Goal: Transaction & Acquisition: Obtain resource

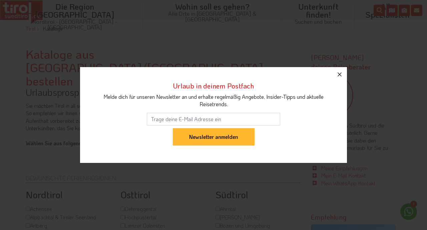
click at [339, 76] on icon "button" at bounding box center [339, 74] width 8 height 8
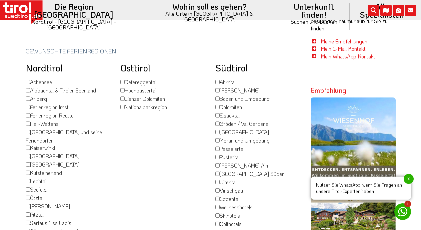
scroll to position [79, 0]
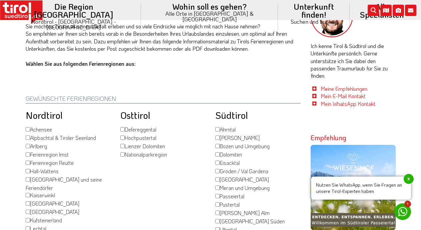
click at [123, 135] on input "Hochpustertal" at bounding box center [122, 137] width 4 height 4
checkbox input "true"
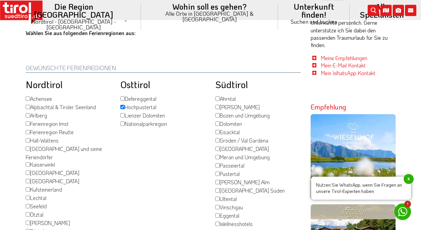
scroll to position [113, 0]
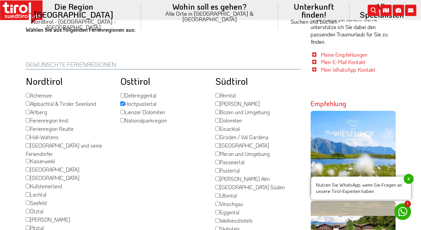
click at [219, 118] on input "Dolomiten" at bounding box center [217, 120] width 4 height 4
checkbox input "true"
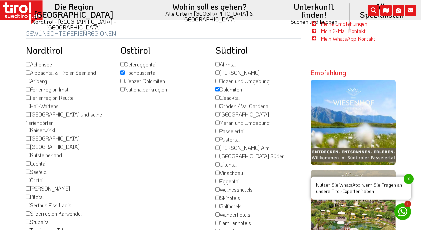
scroll to position [147, 0]
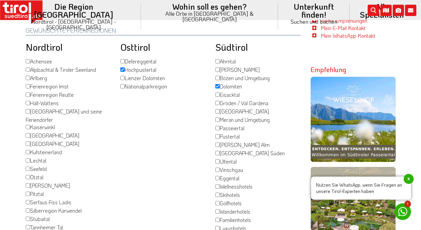
click at [218, 134] on input "Pustertal" at bounding box center [217, 136] width 4 height 4
checkbox input "true"
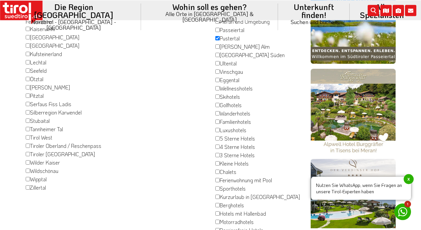
scroll to position [249, 0]
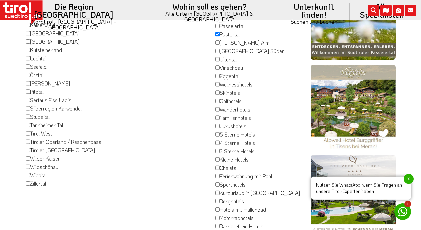
click at [219, 149] on input "3 Sterne Hotels" at bounding box center [217, 151] width 4 height 4
checkbox input "true"
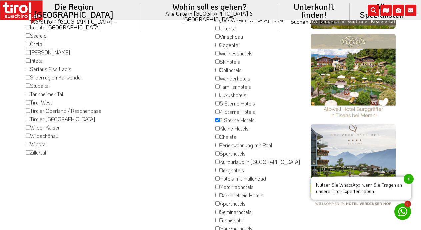
scroll to position [283, 0]
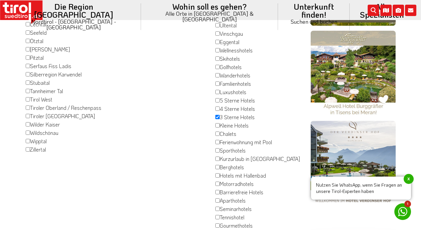
click at [220, 165] on input "Berghotels" at bounding box center [217, 167] width 4 height 4
checkbox input "true"
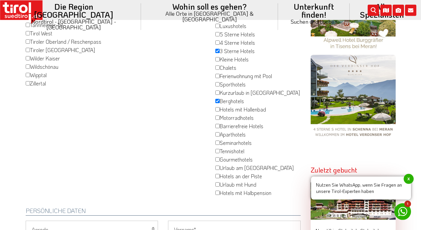
scroll to position [351, 0]
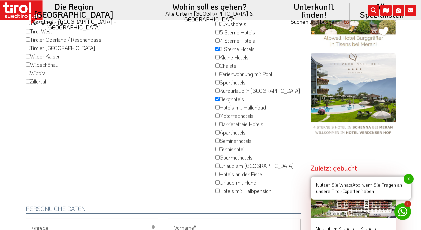
click at [218, 188] on input "Hotels mit Halbpension" at bounding box center [217, 190] width 4 height 4
checkbox input "true"
click at [217, 180] on input "Urlaub mit Hund" at bounding box center [217, 182] width 4 height 4
checkbox input "true"
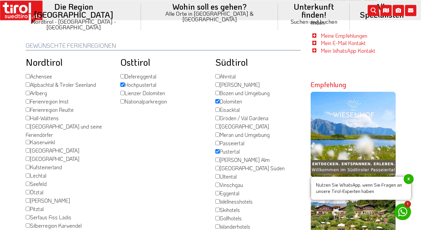
scroll to position [115, 0]
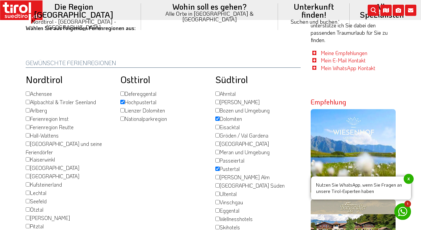
click at [218, 100] on input "[PERSON_NAME]" at bounding box center [217, 102] width 4 height 4
checkbox input "true"
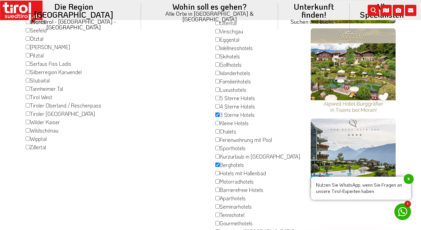
scroll to position [287, 0]
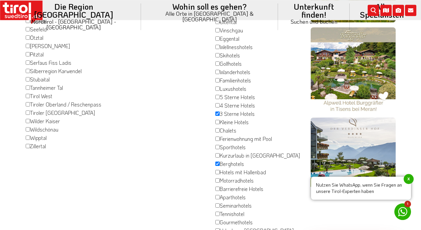
click at [29, 144] on input "Zillertal" at bounding box center [28, 146] width 4 height 4
checkbox input "true"
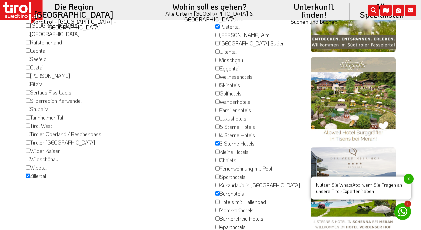
scroll to position [278, 0]
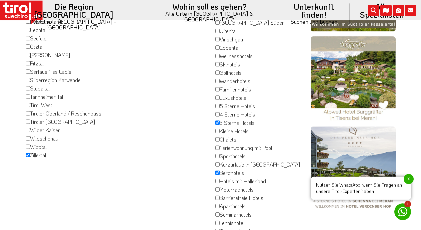
drag, startPoint x: 24, startPoint y: 76, endPoint x: 81, endPoint y: 198, distance: 134.2
click at [81, 198] on div "Nordtirol Achensee Alpbachtal & Tiroler Seenland Arlberg Ferienregion Imst Feri…" at bounding box center [68, 90] width 95 height 357
copy div "Nordtirol Achensee Alpbachtal & Tiroler Seenland Arlberg Ferienregion Imst Feri…"
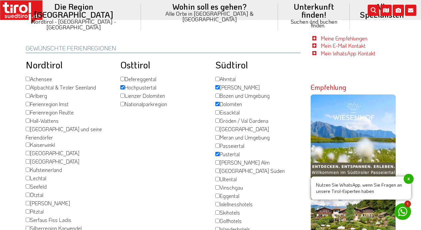
scroll to position [120, 0]
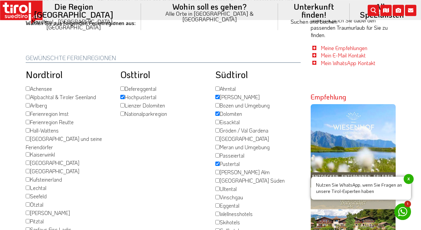
drag, startPoint x: 126, startPoint y: 33, endPoint x: 21, endPoint y: 33, distance: 104.6
copy h2 "Gewünschte Ferienregionen"
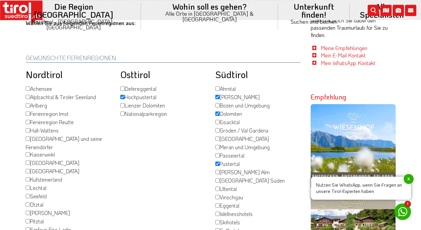
drag, startPoint x: 174, startPoint y: 90, endPoint x: 123, endPoint y: 64, distance: 57.2
copy div "Defereggental Hochpustertal Lienzer Dolomiten Nationalparkregion"
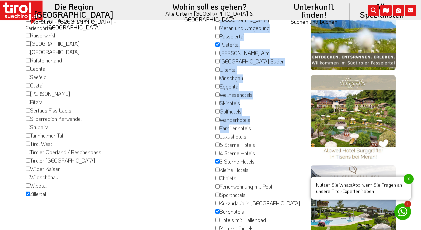
drag, startPoint x: 223, startPoint y: 55, endPoint x: 228, endPoint y: 229, distance: 174.4
click at [228, 229] on div "Südtirol Ahrntal Alta Badia Bozen und Umgebung Dolomiten Eisacktal Gröden / Val…" at bounding box center [257, 128] width 95 height 357
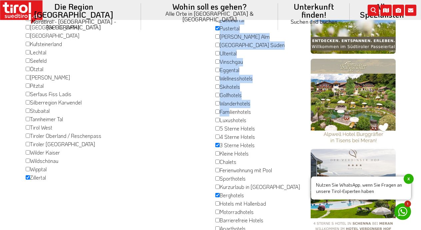
scroll to position [256, 0]
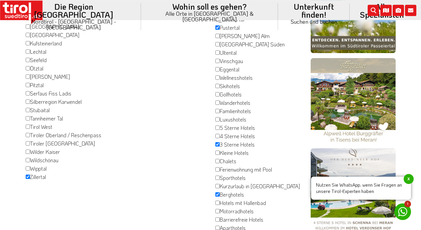
click at [181, 183] on div "Osttirol Defereggental Hochpustertal Lienzer Dolomiten Nationalparkregion" at bounding box center [162, 111] width 95 height 357
click at [180, 181] on div "Osttirol Defereggental Hochpustertal Lienzer Dolomiten Nationalparkregion" at bounding box center [162, 111] width 95 height 357
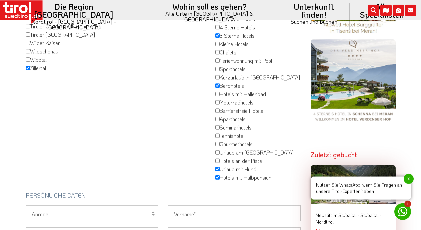
scroll to position [416, 0]
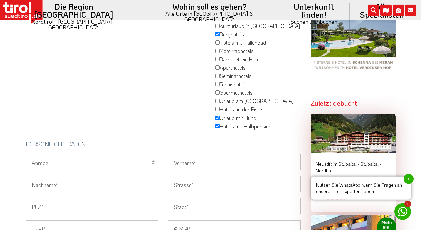
click at [268, 132] on div "Persönliche Daten" at bounding box center [163, 142] width 285 height 23
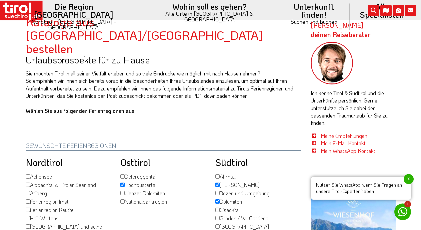
scroll to position [25, 0]
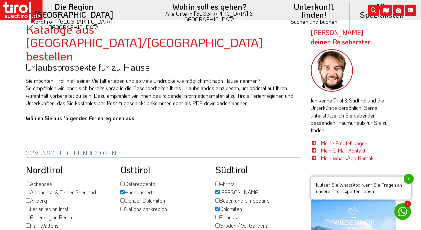
drag, startPoint x: 277, startPoint y: 123, endPoint x: 217, endPoint y: 156, distance: 68.5
copy div "Ahrntal Alta Badia Bozen und Umgebung Dolomiten Eisacktal Gröden / Val Gardena …"
drag, startPoint x: 294, startPoint y: 199, endPoint x: 290, endPoint y: 197, distance: 3.7
click at [294, 222] on div "Gröden / Val Gardena" at bounding box center [257, 226] width 85 height 8
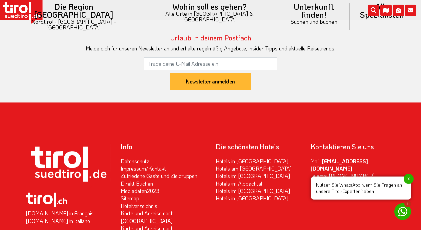
scroll to position [1368, 0]
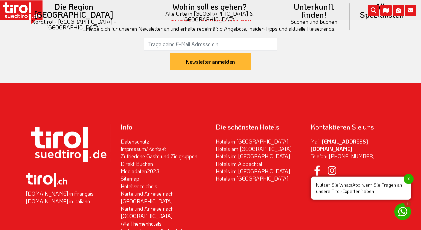
click at [136, 175] on link "Sitemap" at bounding box center [130, 178] width 19 height 7
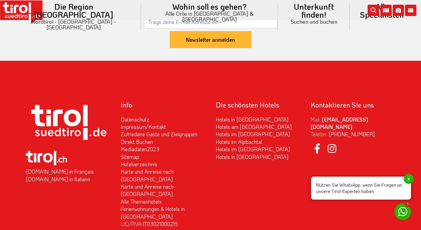
scroll to position [1117, 0]
click at [139, 160] on link "Hotelverzeichnis" at bounding box center [139, 163] width 37 height 7
click at [149, 205] on link "Ferienwohnungen & Hotels in [GEOGRAPHIC_DATA]" at bounding box center [153, 212] width 64 height 14
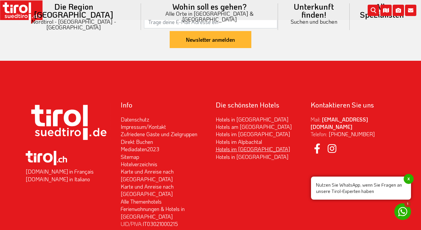
click at [244, 145] on link "Hotels im [GEOGRAPHIC_DATA]" at bounding box center [253, 148] width 74 height 7
click at [147, 123] on link "Impressum/Kontakt" at bounding box center [143, 126] width 45 height 7
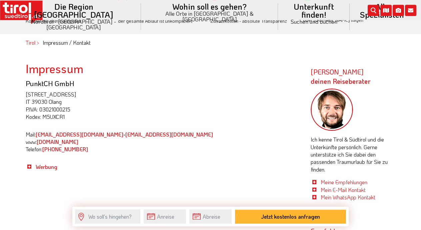
scroll to position [211, 0]
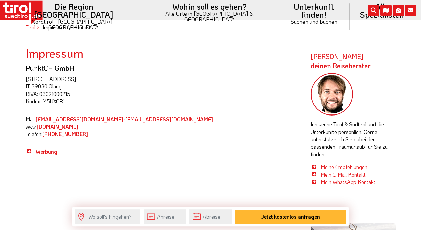
drag, startPoint x: 101, startPoint y: 134, endPoint x: 26, endPoint y: 71, distance: 98.4
click at [26, 71] on div "PunktCH GmbH [STREET_ADDRESS] P.IVA: 03021000215 Kodex: M5UXCR1 Mail: [EMAIL_AD…" at bounding box center [163, 109] width 275 height 91
copy div "PunktCH GmbH [STREET_ADDRESS] P.IVA: 03021000215 Kodex: M5UXCR1 Mail: [EMAIL_AD…"
click at [330, 100] on img at bounding box center [332, 94] width 43 height 43
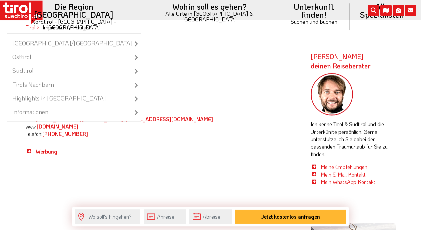
click at [104, 8] on li "Die Region Tirol Nordtirol - Südtirol - Osttirol Tirol/Nordtirol Tirol/Nordtiro…" at bounding box center [74, 16] width 134 height 33
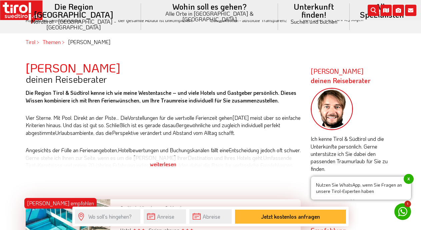
scroll to position [196, 0]
drag, startPoint x: 362, startPoint y: 99, endPoint x: 315, endPoint y: 113, distance: 48.7
click at [315, 113] on div at bounding box center [353, 112] width 85 height 48
click at [282, 181] on div "Frag Markus deinen Reiseberater Die Region Tirol & Südtirol kenne ich wie meine…" at bounding box center [163, 121] width 285 height 121
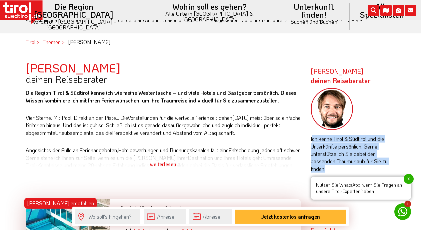
drag, startPoint x: 311, startPoint y: 141, endPoint x: 324, endPoint y: 167, distance: 29.5
click at [324, 167] on div "Ich kenne Tirol & Südtirol und die Unterkünfte persönlich. Gerne unterstütze ic…" at bounding box center [353, 144] width 85 height 113
copy div "Ich kenne Tirol & Südtirol und die Unterkünfte persönlich. Gerne unterstütze ic…"
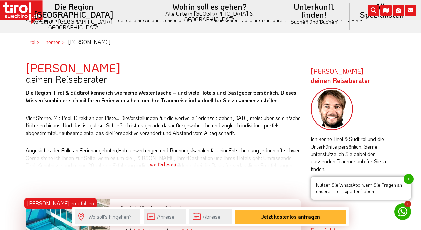
drag, startPoint x: 369, startPoint y: 103, endPoint x: 315, endPoint y: 114, distance: 54.8
click at [315, 115] on div at bounding box center [353, 112] width 85 height 48
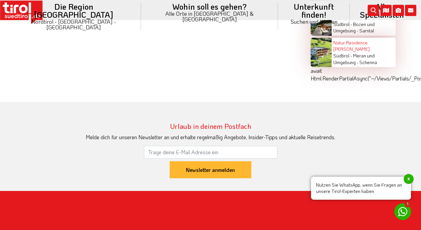
scroll to position [963, 0]
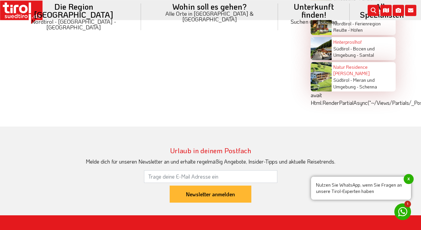
click at [409, 179] on span "x" at bounding box center [409, 179] width 10 height 10
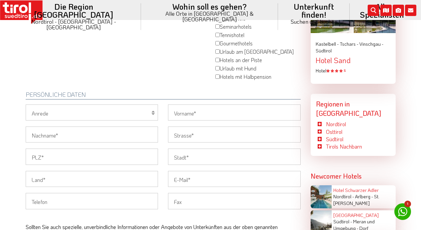
scroll to position [518, 0]
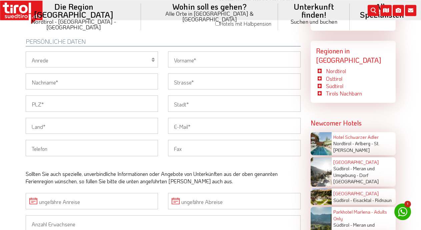
click at [153, 58] on icon at bounding box center [152, 59] width 3 height 5
click at [152, 57] on icon at bounding box center [152, 59] width 3 height 5
select select "Herr"
click option "Herr" at bounding box center [0, 0] width 0 height 0
click at [50, 83] on input "Nachname" at bounding box center [92, 81] width 133 height 16
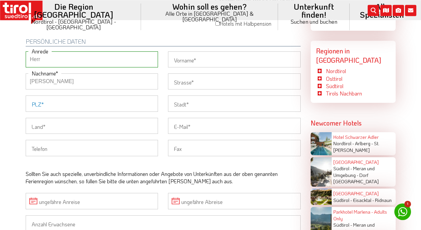
type input "Budinger"
click at [68, 101] on input "PLZ" at bounding box center [92, 103] width 133 height 16
type input "56459"
click at [213, 57] on input "Vorname" at bounding box center [234, 59] width 133 height 16
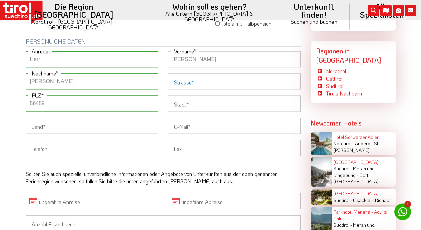
type input "Walter"
click at [212, 79] on input "Strasse" at bounding box center [234, 81] width 133 height 16
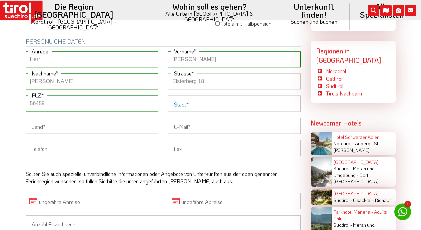
type input "Elsterberg 18"
click at [200, 105] on input "Stadt" at bounding box center [234, 103] width 133 height 16
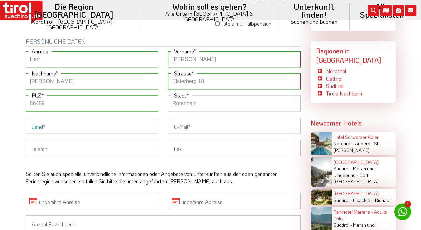
type input "Rotenhain"
click at [86, 123] on input "Land" at bounding box center [92, 126] width 133 height 16
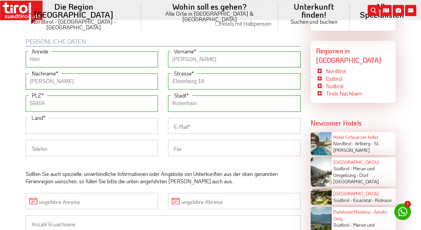
click at [37, 114] on div "56459 PLZ" at bounding box center [92, 106] width 143 height 22
click at [38, 127] on input "Land" at bounding box center [92, 126] width 133 height 16
type input "Deutschland"
click at [58, 147] on input "Telefon" at bounding box center [92, 148] width 133 height 16
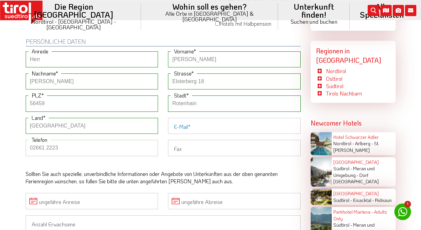
type input "02661 2223"
click at [202, 123] on input "E-Mail" at bounding box center [234, 126] width 133 height 16
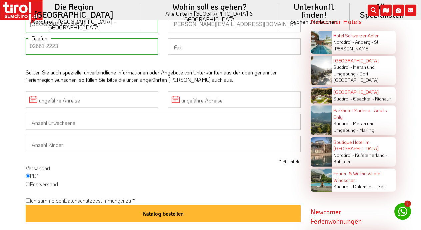
scroll to position [631, 0]
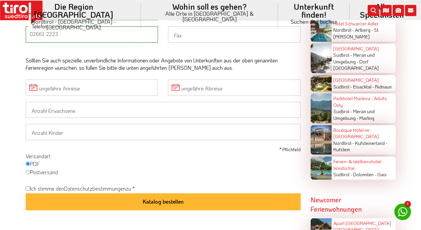
type input "walter.budinger@rz-online.de"
click at [26, 170] on input "Postversand" at bounding box center [28, 172] width 4 height 4
radio input "true"
click at [85, 84] on input "ungefähre Anreise" at bounding box center [92, 87] width 133 height 16
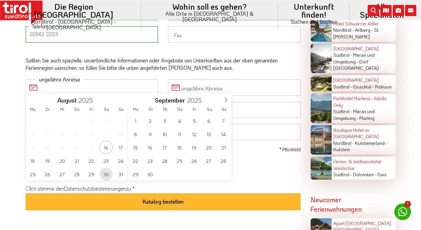
click at [106, 174] on span "30" at bounding box center [106, 173] width 13 height 13
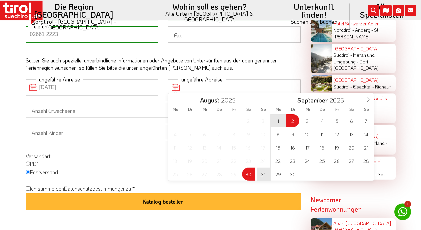
click at [193, 85] on input "ungefähre Abreise" at bounding box center [234, 87] width 133 height 16
click at [371, 100] on span at bounding box center [368, 98] width 11 height 11
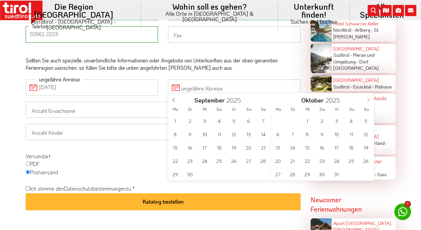
click at [368, 100] on icon at bounding box center [368, 99] width 5 height 5
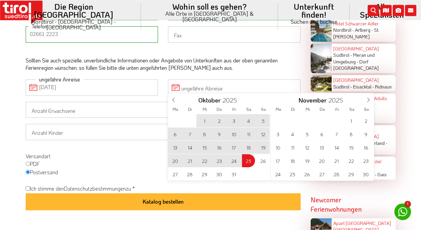
click at [248, 159] on span "25" at bounding box center [248, 160] width 13 height 13
type input "30-08-2025"
type input "25-10-2025"
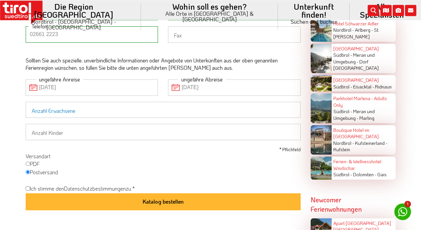
click at [80, 109] on input "Anzahl Erwachsene" at bounding box center [163, 110] width 275 height 16
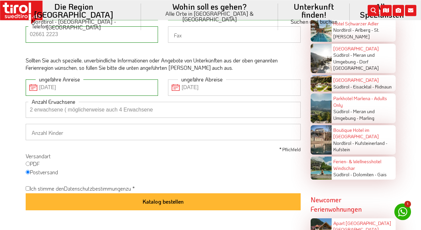
click at [29, 106] on input "2 erwachsene ( möglicherweise auch 4 Erwachsene" at bounding box center [163, 110] width 275 height 16
click at [120, 106] on input "2 Erwachsene ( möglicherweise auch 4 Erwachsene" at bounding box center [163, 110] width 275 height 16
click at [131, 105] on input "2 Erwachsene ( möglicherweise auch 3 - 4 Erwachsene" at bounding box center [163, 110] width 275 height 16
click at [167, 108] on input "2 Erwachsene ( möglicherweise auch 3 - 4 Erwachsene" at bounding box center [163, 110] width 275 height 16
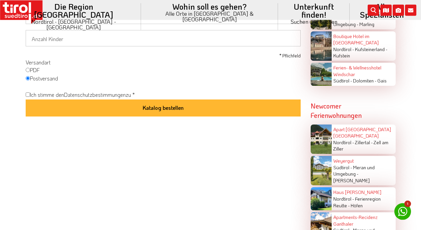
scroll to position [719, 0]
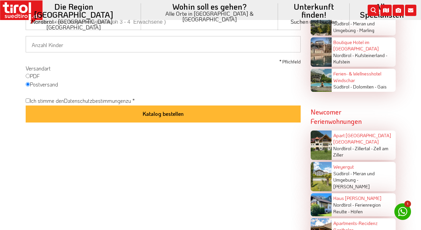
type input "2 Erwachsene ( möglicherweise auch 3 - 4 Erwachsene )"
click at [27, 101] on input "Ich stimme den Datenschutzbestimmungen zu *" at bounding box center [28, 100] width 4 height 4
checkbox input "true"
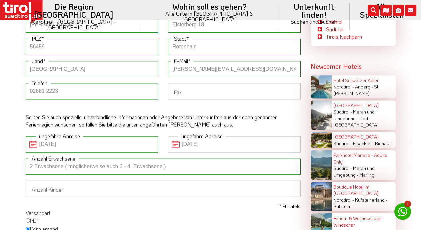
scroll to position [591, 0]
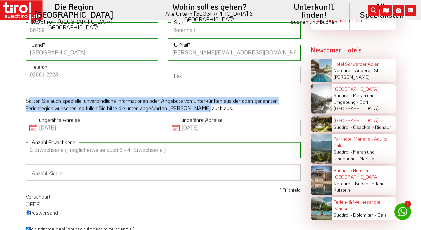
click at [232, 97] on div "Sollten Sie auch spezielle, unverbindliche Informationen oder Angebote von Unte…" at bounding box center [163, 104] width 275 height 15
drag, startPoint x: 215, startPoint y: 104, endPoint x: 18, endPoint y: 98, distance: 196.7
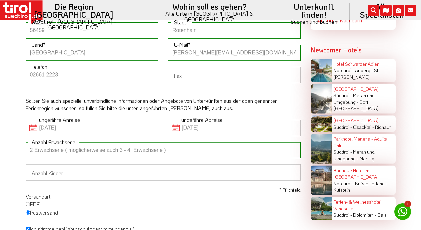
click at [209, 86] on div "Persönliche Daten Herr Frau Familie Anrede Walter Vorname Budinger Nachname Els…" at bounding box center [163, 102] width 285 height 295
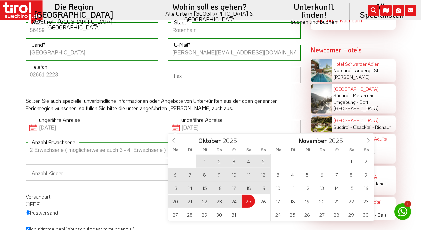
drag, startPoint x: 222, startPoint y: 126, endPoint x: 162, endPoint y: 126, distance: 60.3
click at [168, 126] on input "25-10-2025" at bounding box center [234, 128] width 133 height 16
click at [177, 125] on input "25-10-2025" at bounding box center [234, 128] width 133 height 16
drag, startPoint x: 212, startPoint y: 125, endPoint x: 177, endPoint y: 125, distance: 34.7
click at [177, 125] on input "25-10-2025" at bounding box center [234, 128] width 133 height 16
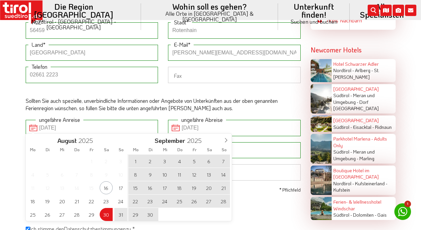
click at [37, 126] on input "30-08-2025" at bounding box center [92, 128] width 133 height 16
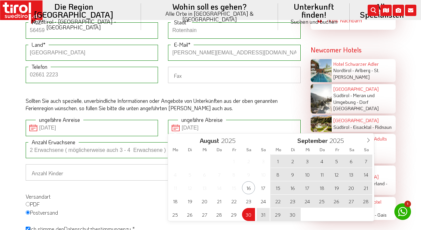
click at [41, 125] on input "30-08-2025" at bounding box center [92, 128] width 133 height 16
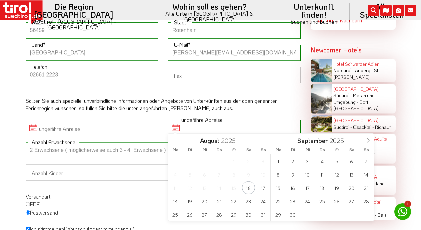
click at [182, 126] on input "ungefähre Abreise" at bounding box center [234, 128] width 133 height 16
click at [265, 111] on div "Persönliche Daten Herr Frau Familie Anrede Walter Vorname Budinger Nachname Els…" at bounding box center [163, 102] width 285 height 295
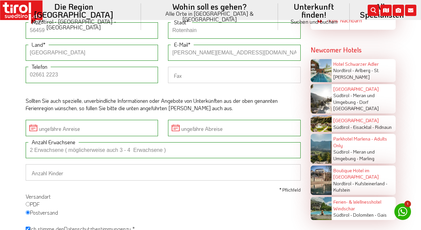
click at [33, 147] on input "2 Erwachsene ( möglicherweise auch 3 - 4 Erwachsene )" at bounding box center [163, 150] width 275 height 16
click at [180, 147] on input "2 Erwachsene ( möglicherweise auch 3 - 4 Erwachsene )" at bounding box center [163, 150] width 275 height 16
click at [171, 147] on input "2 Erwachsene ( möglicherweise auch 3 - 4 Erwachsene ), Anreise Ende August - Ab…" at bounding box center [163, 150] width 275 height 16
type input "2 Erwachsene ( möglicherweise auch 3 - 4 Erwachsene ), Urlaubszeitraum geplant …"
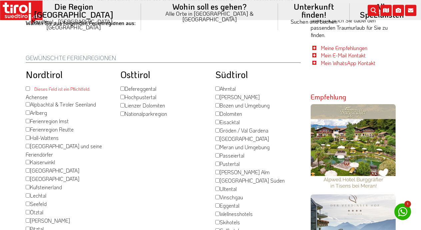
scroll to position [83, 0]
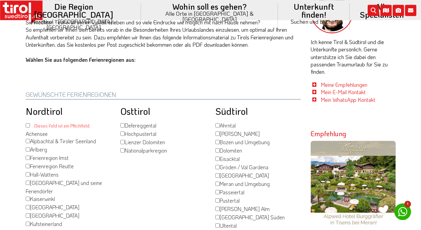
click at [27, 123] on input "Dieses Feld ist ein Pflichtfeld. Achensee" at bounding box center [28, 125] width 4 height 4
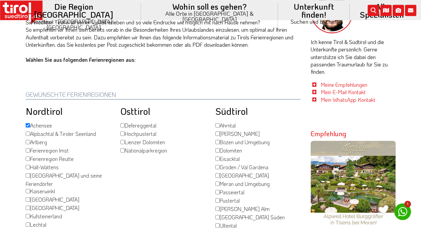
click at [29, 123] on input "Achensee" at bounding box center [28, 125] width 4 height 4
checkbox input "false"
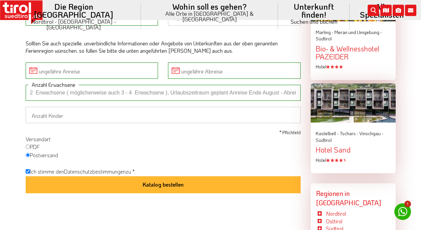
scroll to position [617, 0]
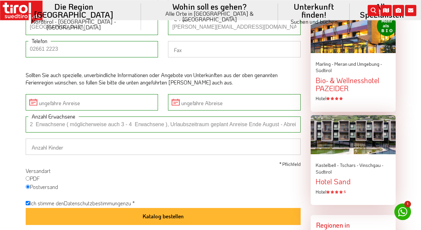
click at [170, 121] on input "2 Erwachsene ( möglicherweise auch 3 - 4 Erwachsene ), Urlaubszeitraum geplant …" at bounding box center [163, 124] width 275 height 16
click at [26, 208] on button "Katalog bestellen" at bounding box center [163, 216] width 275 height 17
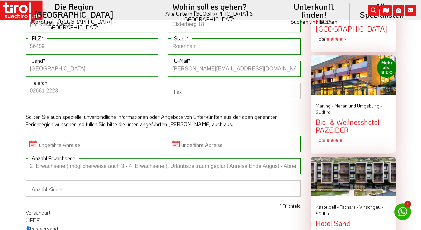
scroll to position [592, 0]
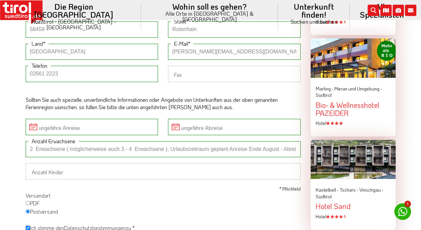
click at [172, 145] on input "2 Erwachsene ( möglicherweise auch 3 - 4 Erwachsene ), Urlaubszeitraum geplant …" at bounding box center [163, 149] width 275 height 16
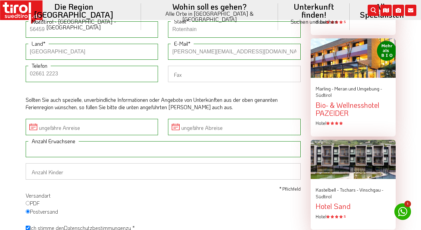
scroll to position [0, 181]
click at [65, 146] on input "2 Erwachsene ( möglicherweise auch 3 - 4 Erwachsene ), Urlaubszeitraum geplant …" at bounding box center [163, 149] width 275 height 16
click at [60, 152] on input "2 Erwachsene ( möglicherweise auch 3 - 4 Erwachsene ), Urlaubszeitraum geplant …" at bounding box center [163, 149] width 275 height 16
click at [54, 145] on input "2 Erwachsene ( möglicherweise auch 3 - 4 Erwachsene ), Urlaubszeitraum geplant …" at bounding box center [163, 149] width 275 height 16
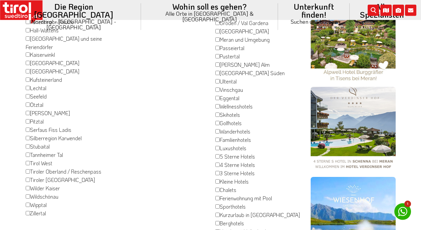
scroll to position [247, 0]
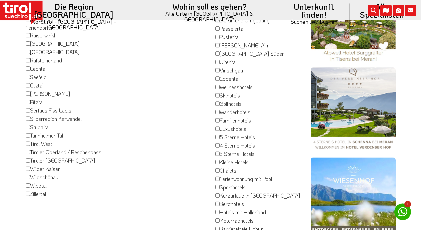
type input "2 Erwachsene ( möglicherweise auch 3 - 4 Erwachsene ),"
click at [30, 191] on input "Zillertal" at bounding box center [28, 193] width 4 height 4
checkbox input "true"
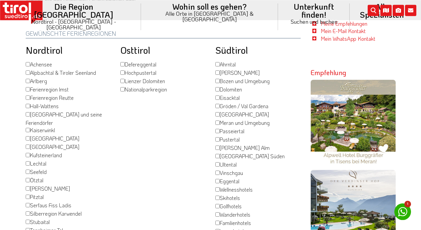
scroll to position [85, 0]
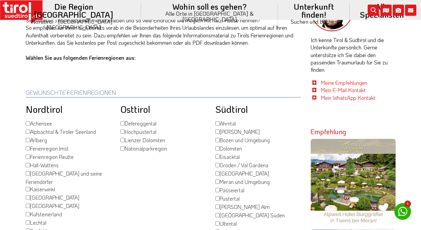
click at [123, 129] on input "Hochpustertal" at bounding box center [122, 131] width 4 height 4
checkbox input "true"
click at [218, 129] on input "[PERSON_NAME]" at bounding box center [217, 131] width 4 height 4
checkbox input "true"
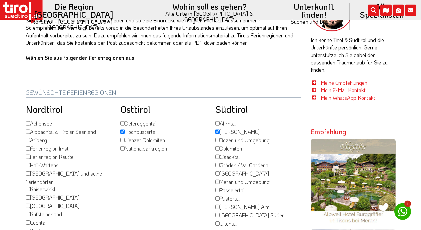
click at [219, 146] on input "Dolomiten" at bounding box center [217, 148] width 4 height 4
checkbox input "true"
click at [219, 196] on input "Pustertal" at bounding box center [217, 198] width 4 height 4
checkbox input "true"
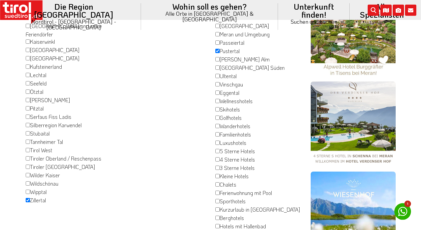
scroll to position [244, 0]
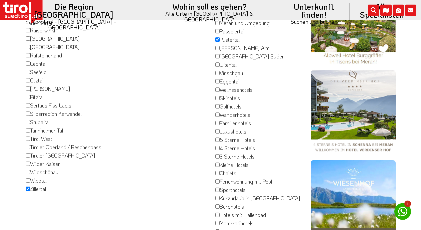
click at [218, 154] on input "3 Sterne Hotels" at bounding box center [217, 156] width 4 height 4
checkbox input "true"
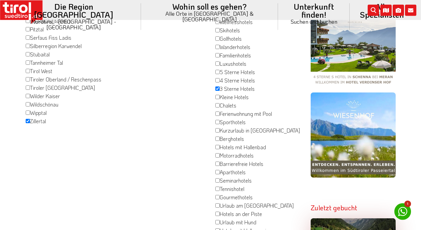
scroll to position [312, 0]
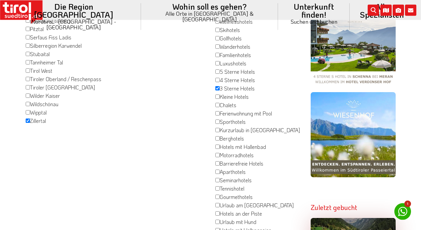
click at [217, 136] on input "Berghotels" at bounding box center [217, 138] width 4 height 4
checkbox input "true"
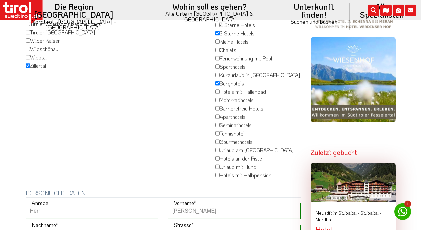
scroll to position [369, 0]
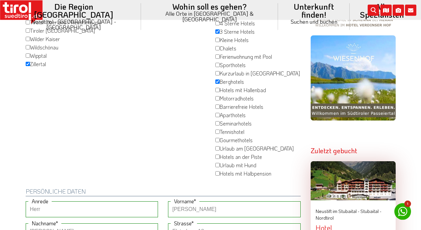
click at [220, 163] on input "Urlaub mit Hund" at bounding box center [217, 165] width 4 height 4
checkbox input "true"
click at [219, 172] on input "Hotels mit Halbpension" at bounding box center [217, 173] width 4 height 4
checkbox input "true"
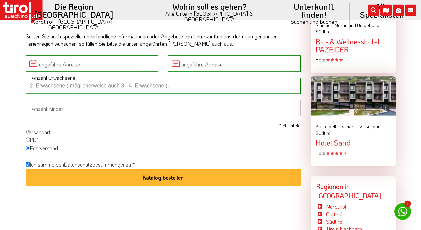
scroll to position [692, 0]
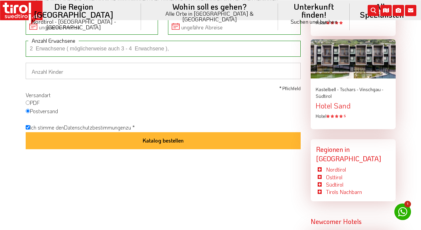
drag, startPoint x: 142, startPoint y: 127, endPoint x: 3, endPoint y: 93, distance: 143.6
copy div "Versandart PDF Postversand Ich stimme den Datenschutzbestimmungen zu *"
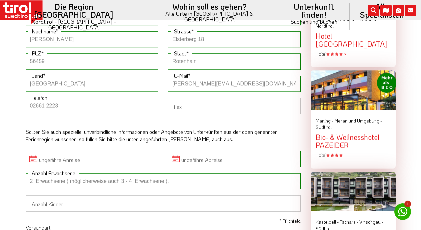
scroll to position [568, 0]
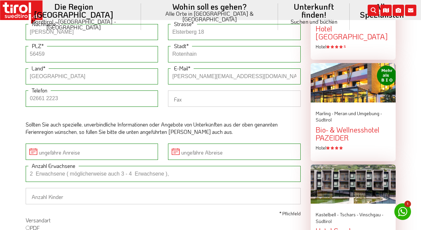
drag, startPoint x: 30, startPoint y: 164, endPoint x: 203, endPoint y: 171, distance: 173.5
click at [203, 171] on input "2 Erwachsene ( möglicherweise auch 3 - 4 Erwachsene )," at bounding box center [163, 174] width 275 height 16
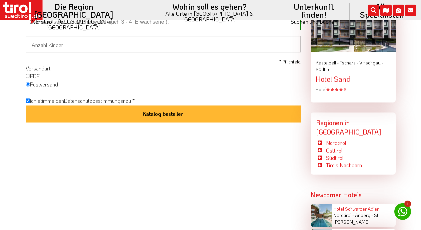
scroll to position [775, 0]
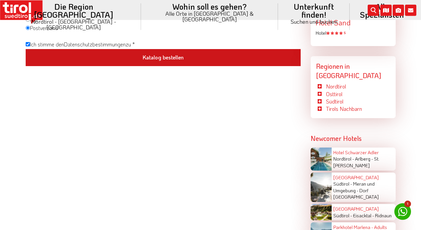
click at [161, 56] on button "Katalog bestellen" at bounding box center [163, 57] width 275 height 17
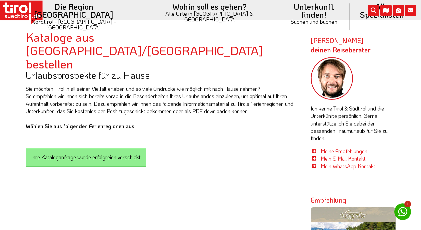
scroll to position [0, 0]
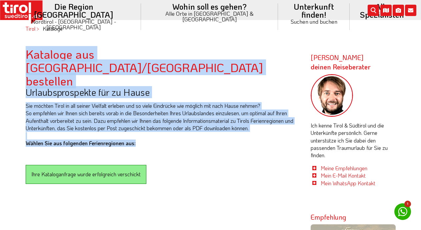
drag, startPoint x: 33, startPoint y: 53, endPoint x: 160, endPoint y: 118, distance: 142.9
click at [161, 119] on div "Kataloge aus Südtirol/Tirol bestellen Urlaubsprospekte für zu Hause Sie möchten…" at bounding box center [163, 101] width 285 height 109
copy div "Kataloge aus Südtirol/Tirol bestellen Urlaubsprospekte für zu Hause Sie möchten…"
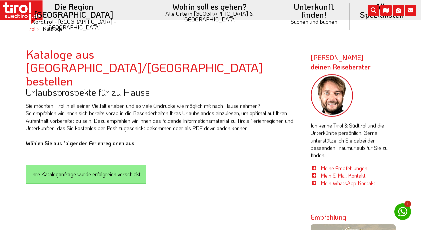
drag, startPoint x: 135, startPoint y: 133, endPoint x: 141, endPoint y: 171, distance: 37.8
drag, startPoint x: 142, startPoint y: 147, endPoint x: 23, endPoint y: 148, distance: 119.3
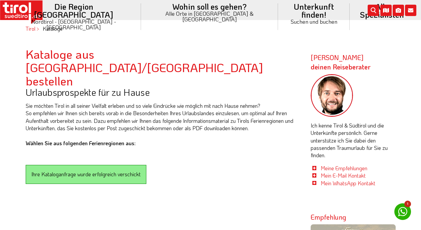
copy div "Ihre Kataloganfrage wurde erfolgreich verschickt"
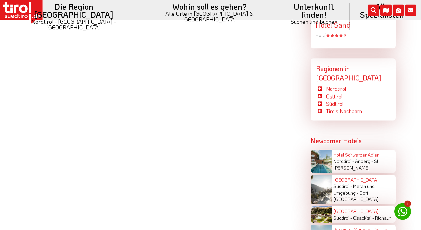
scroll to position [776, 0]
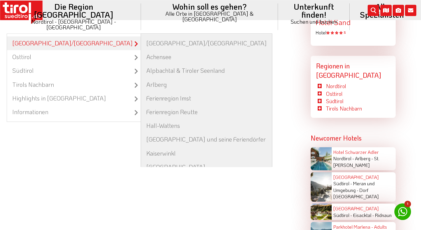
click at [91, 36] on link "[GEOGRAPHIC_DATA]/[GEOGRAPHIC_DATA]" at bounding box center [74, 43] width 134 height 14
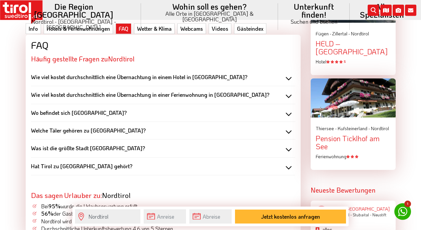
scroll to position [857, 0]
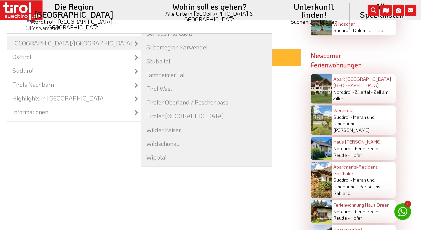
scroll to position [263, 0]
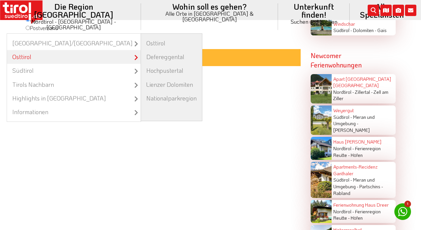
click at [77, 50] on link "Osttirol" at bounding box center [74, 57] width 134 height 14
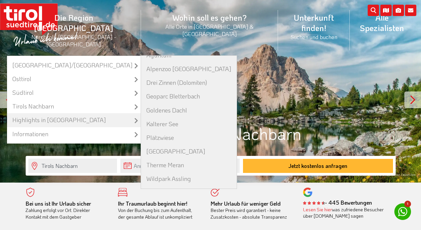
scroll to position [30, 0]
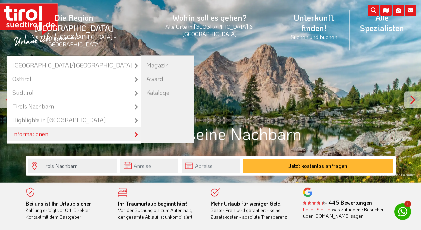
click at [73, 127] on link "Informationen" at bounding box center [74, 134] width 134 height 14
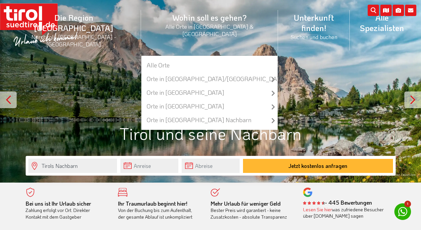
click at [196, 16] on li "Wohin soll es gehen? Alle Orte in [GEOGRAPHIC_DATA] & [GEOGRAPHIC_DATA] Alle Or…" at bounding box center [209, 30] width 137 height 50
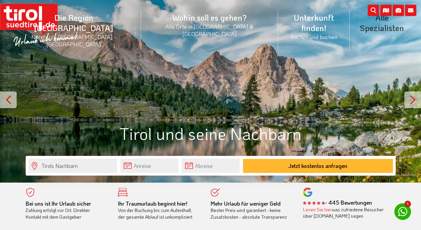
click at [378, 18] on div "Die Region [GEOGRAPHIC_DATA] [GEOGRAPHIC_DATA] - [GEOGRAPHIC_DATA] - [GEOGRAPHI…" at bounding box center [210, 30] width 421 height 60
